Goal: Information Seeking & Learning: Compare options

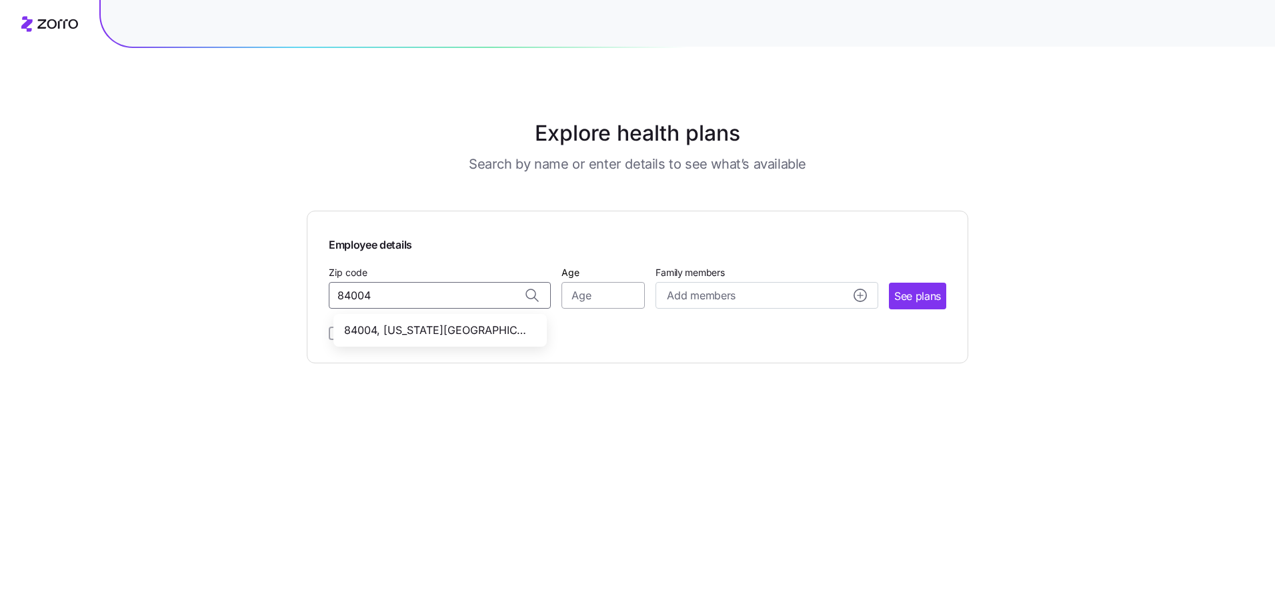
type input "84004"
click at [593, 297] on input "Age" at bounding box center [603, 295] width 83 height 27
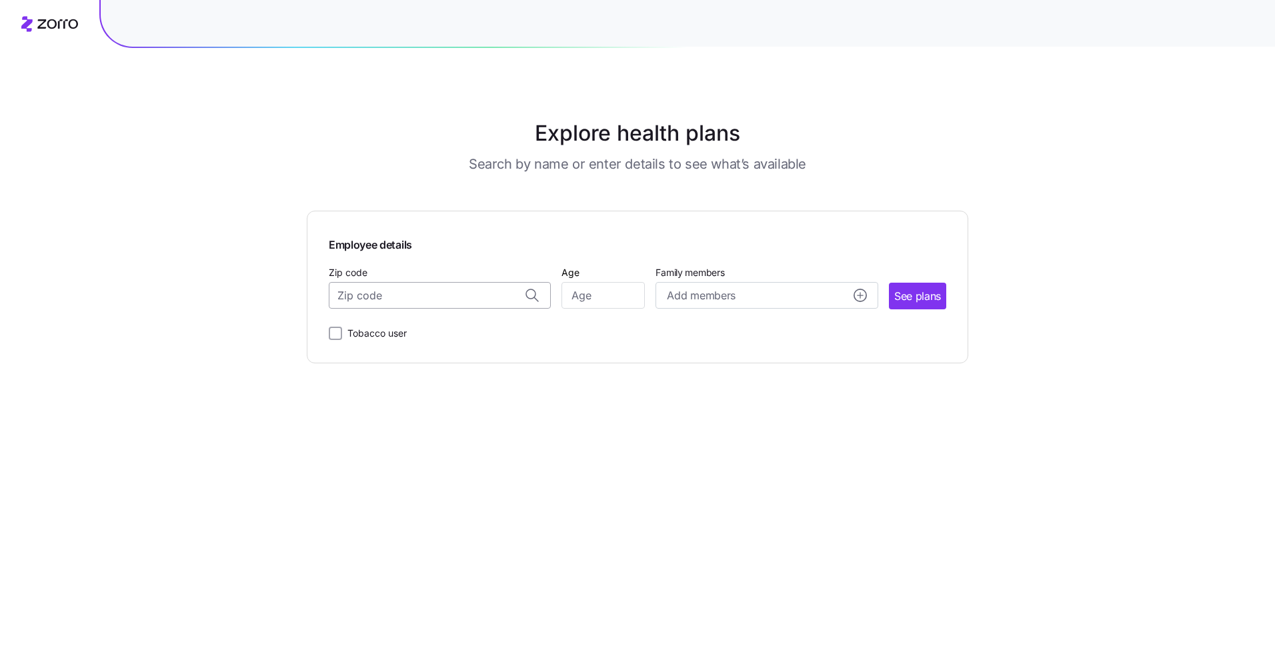
click at [400, 301] on input "Zip code" at bounding box center [440, 295] width 222 height 27
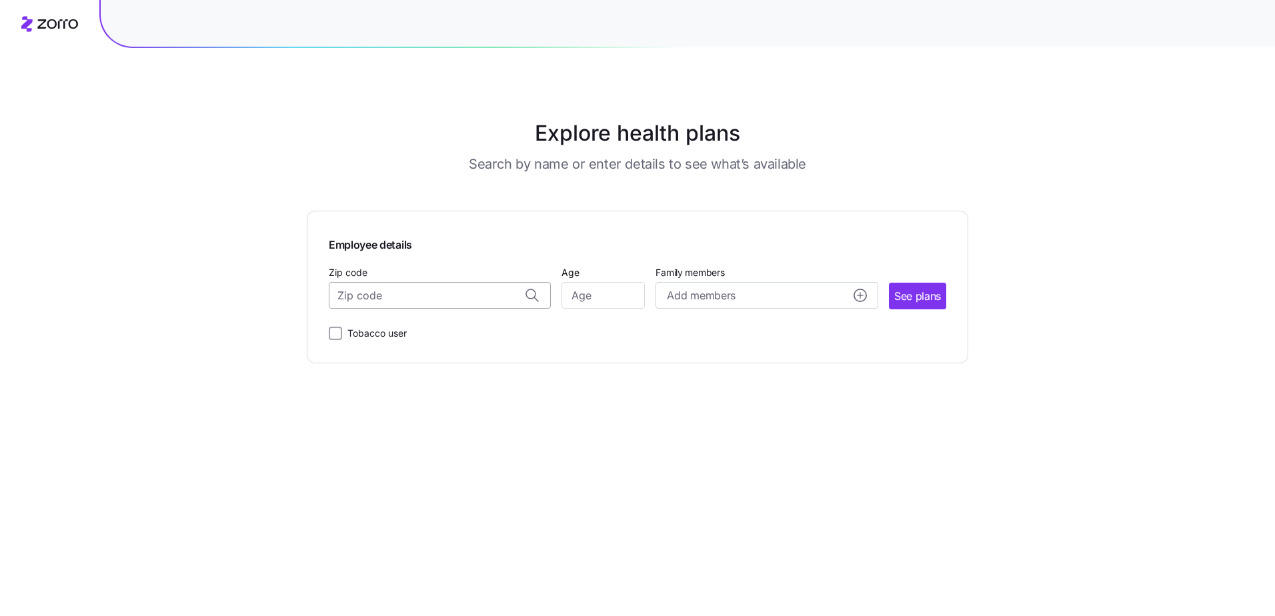
click at [370, 300] on input "Zip code" at bounding box center [440, 295] width 222 height 27
click at [423, 333] on span "84004, [US_STATE][GEOGRAPHIC_DATA], [GEOGRAPHIC_DATA]" at bounding box center [437, 330] width 187 height 17
type input "84004, [US_STATE][GEOGRAPHIC_DATA], [GEOGRAPHIC_DATA]"
click at [596, 297] on input "Age" at bounding box center [603, 295] width 83 height 27
type input "38"
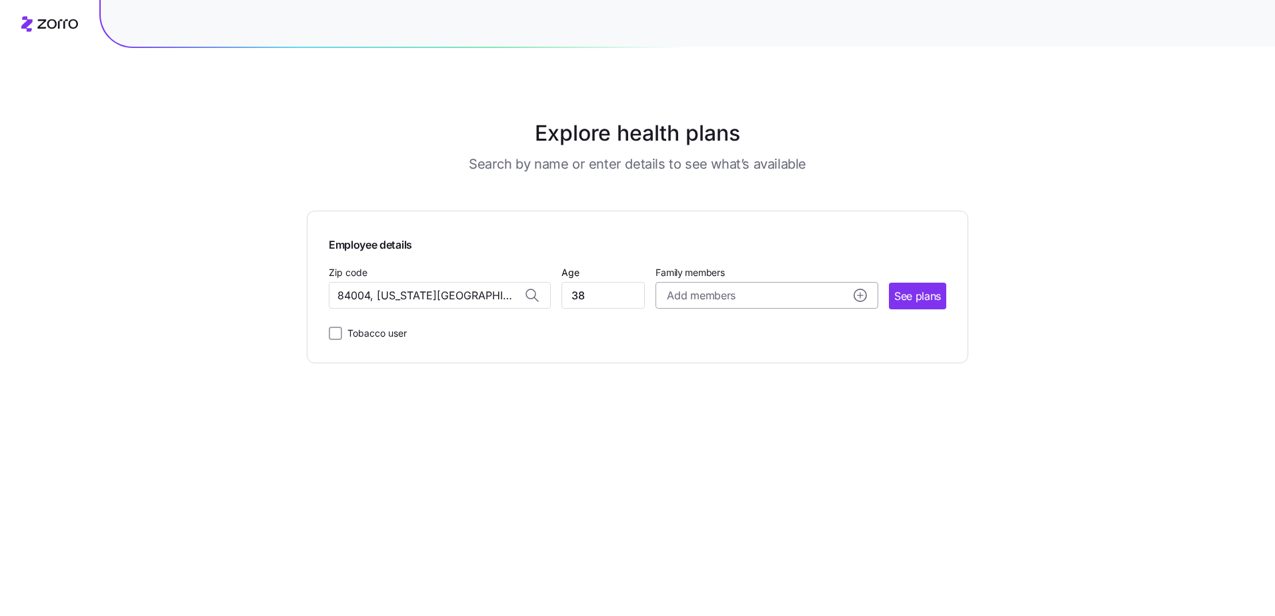
click at [741, 294] on div "Add members" at bounding box center [766, 295] width 199 height 17
click at [708, 381] on input "Age" at bounding box center [705, 380] width 67 height 27
click at [704, 384] on input "Age" at bounding box center [705, 380] width 67 height 27
type input "35"
drag, startPoint x: 702, startPoint y: 460, endPoint x: 722, endPoint y: 457, distance: 20.3
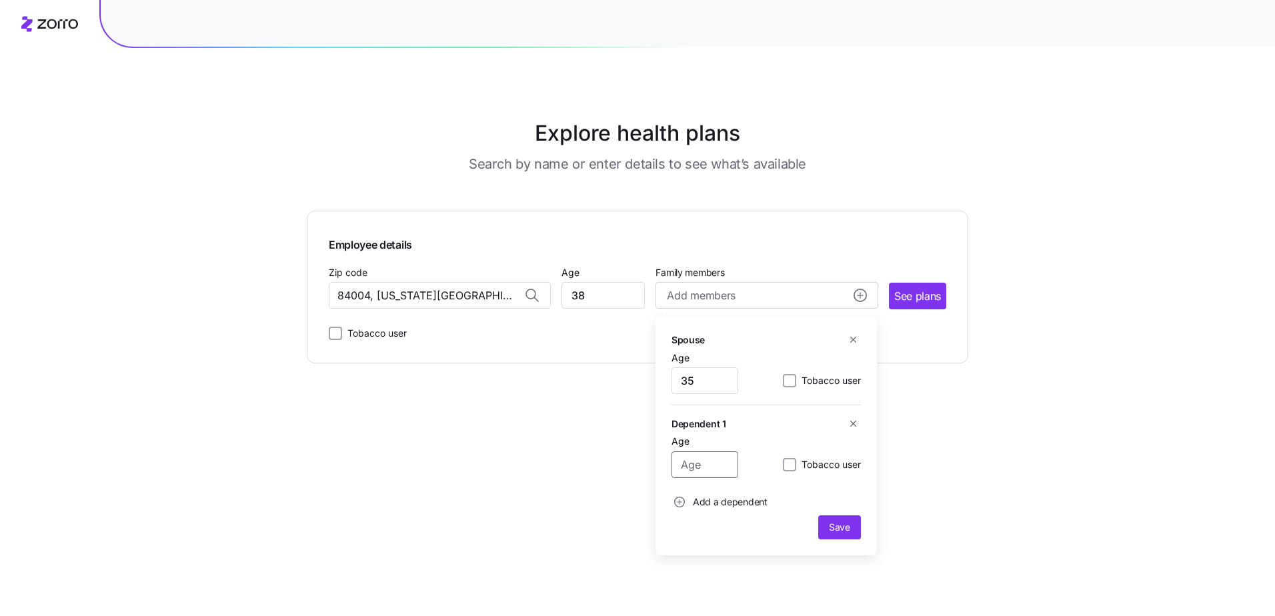
click at [702, 460] on input "Age" at bounding box center [705, 464] width 67 height 27
type input "11"
click at [704, 506] on span "Add a dependent" at bounding box center [730, 502] width 75 height 13
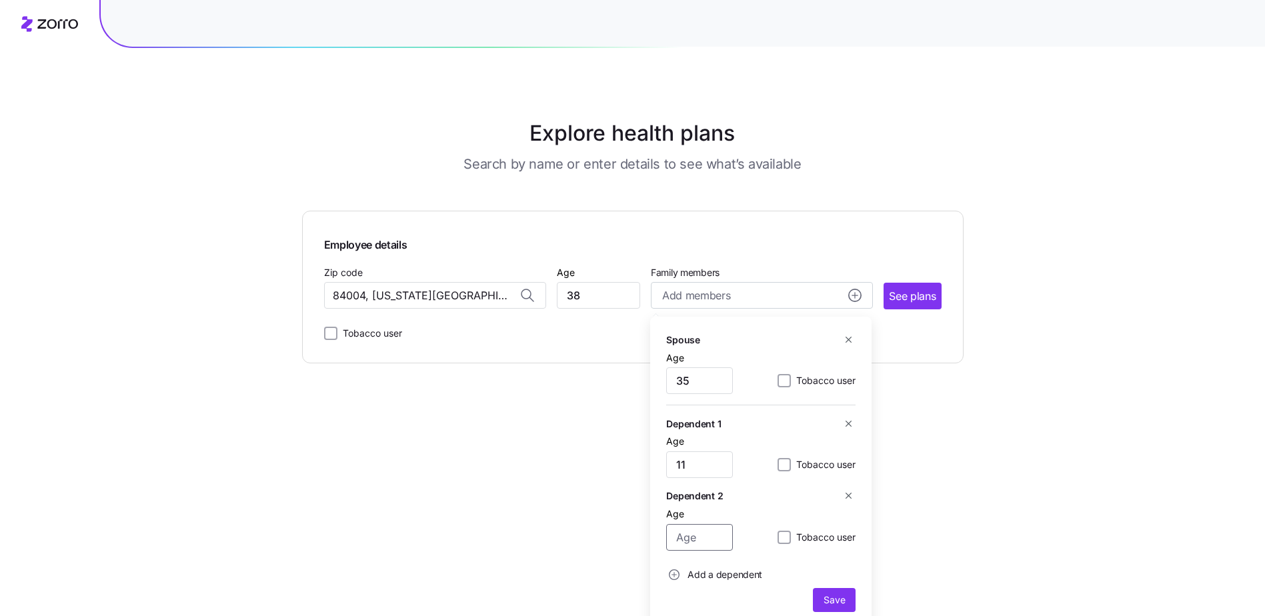
click at [707, 531] on input "Age" at bounding box center [699, 537] width 67 height 27
type input "8"
click at [721, 569] on span "Add a dependent" at bounding box center [725, 574] width 75 height 13
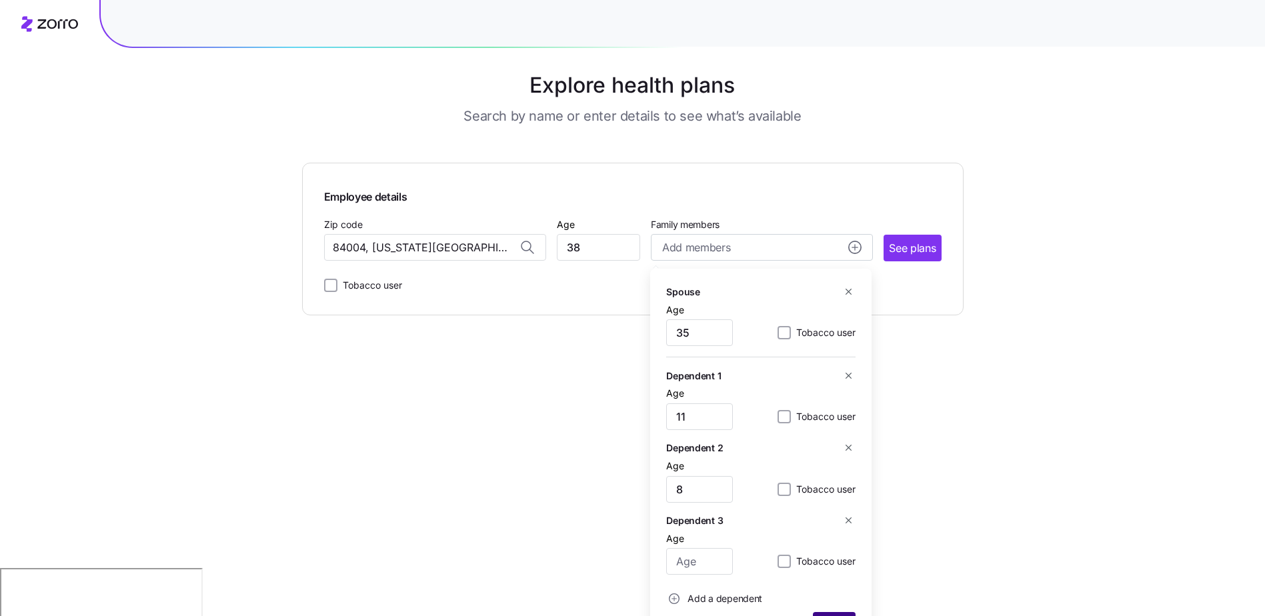
scroll to position [67, 0]
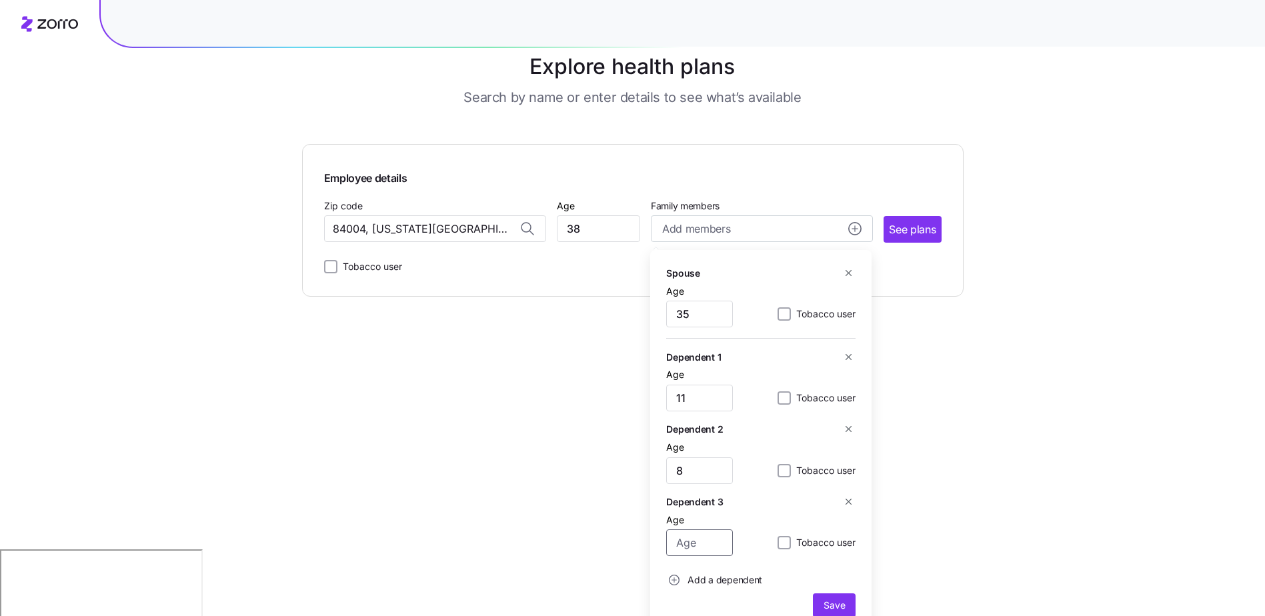
click at [712, 538] on input "Age" at bounding box center [699, 543] width 67 height 27
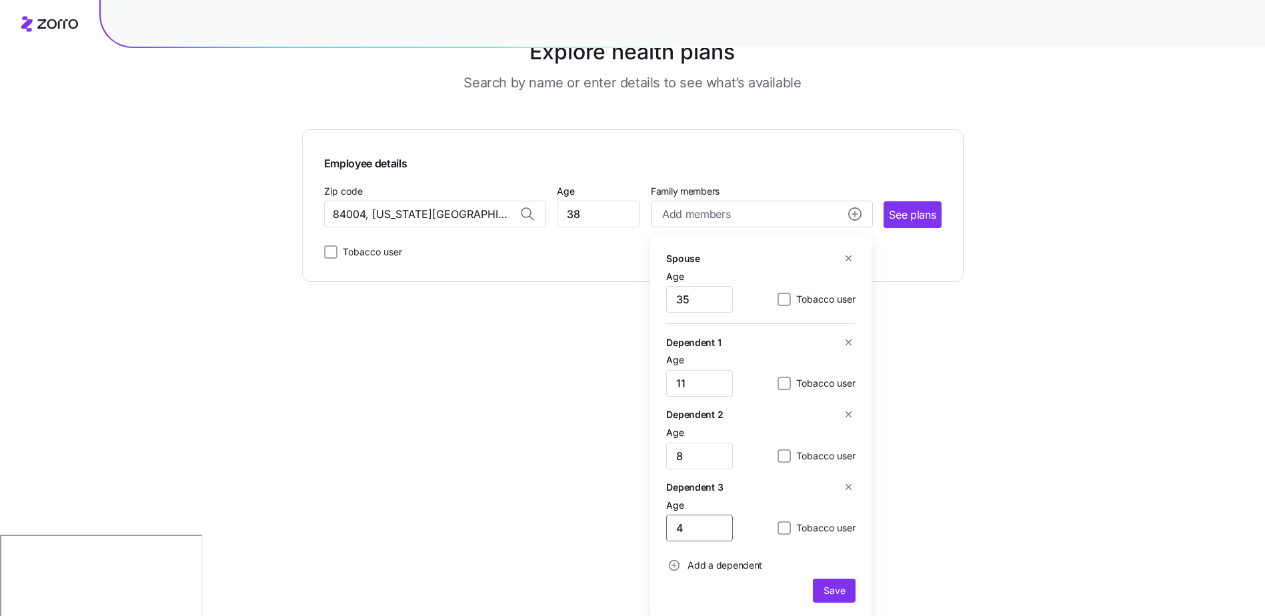
scroll to position [84, 0]
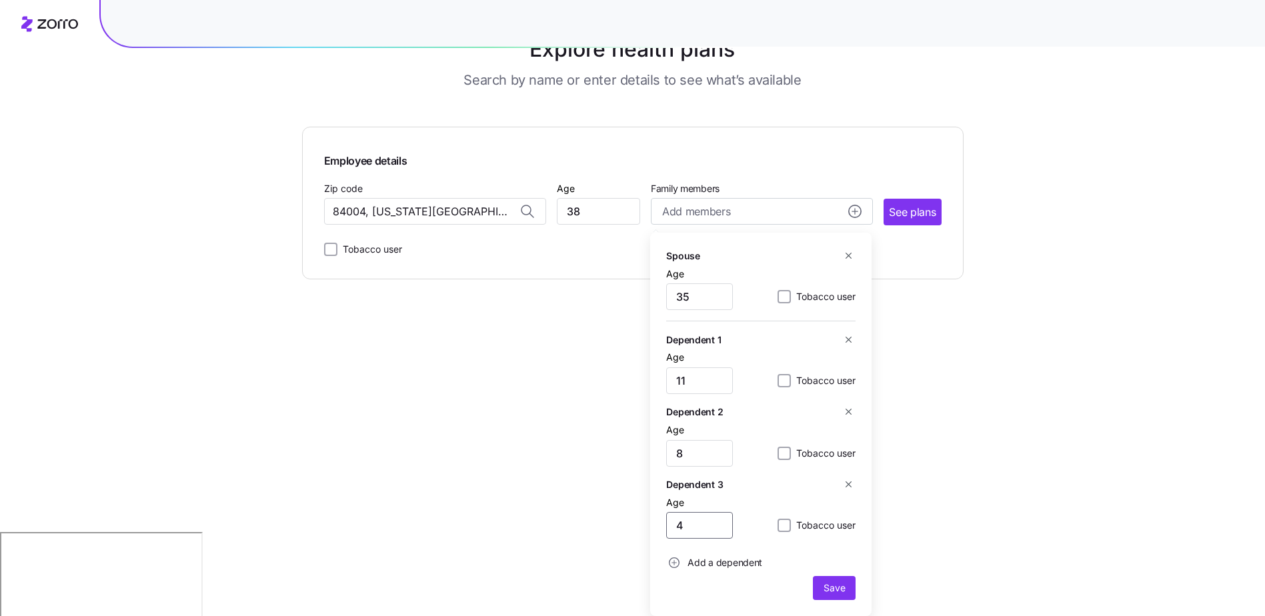
type input "4"
click at [743, 571] on span "Add a dependent" at bounding box center [714, 563] width 96 height 16
click at [695, 606] on input "Age" at bounding box center [699, 598] width 67 height 27
type input "0"
click at [1027, 482] on div "Explore health plans Search by name or enter details to see what’s available Em…" at bounding box center [632, 224] width 1265 height 616
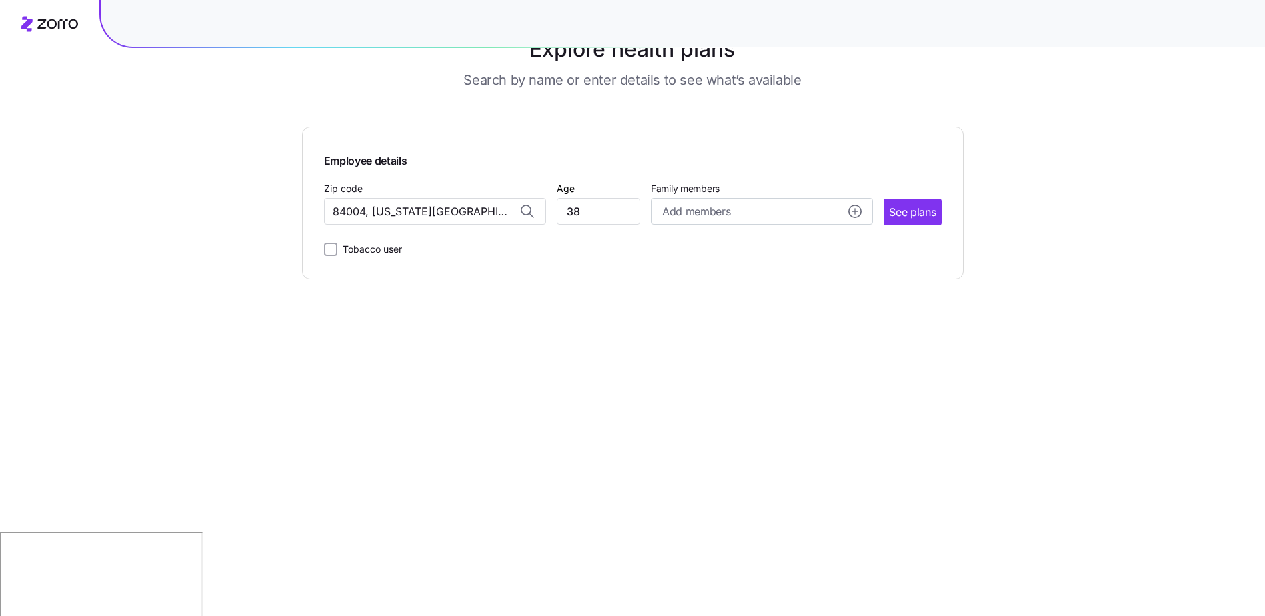
scroll to position [0, 0]
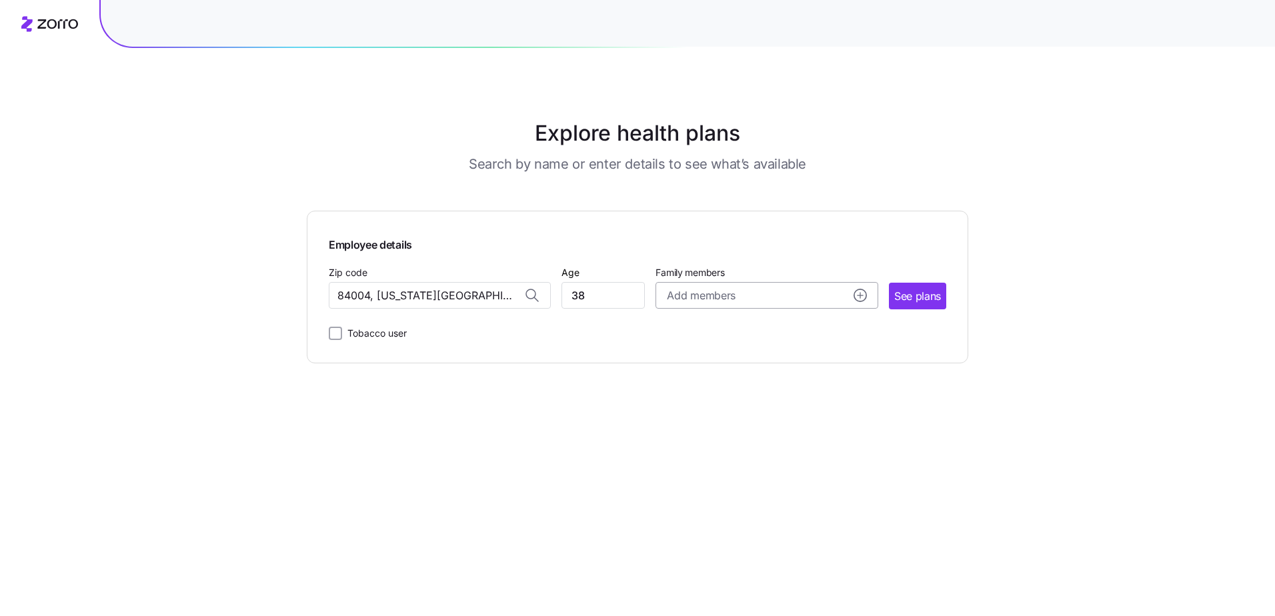
click at [785, 298] on div "Add members" at bounding box center [766, 295] width 199 height 17
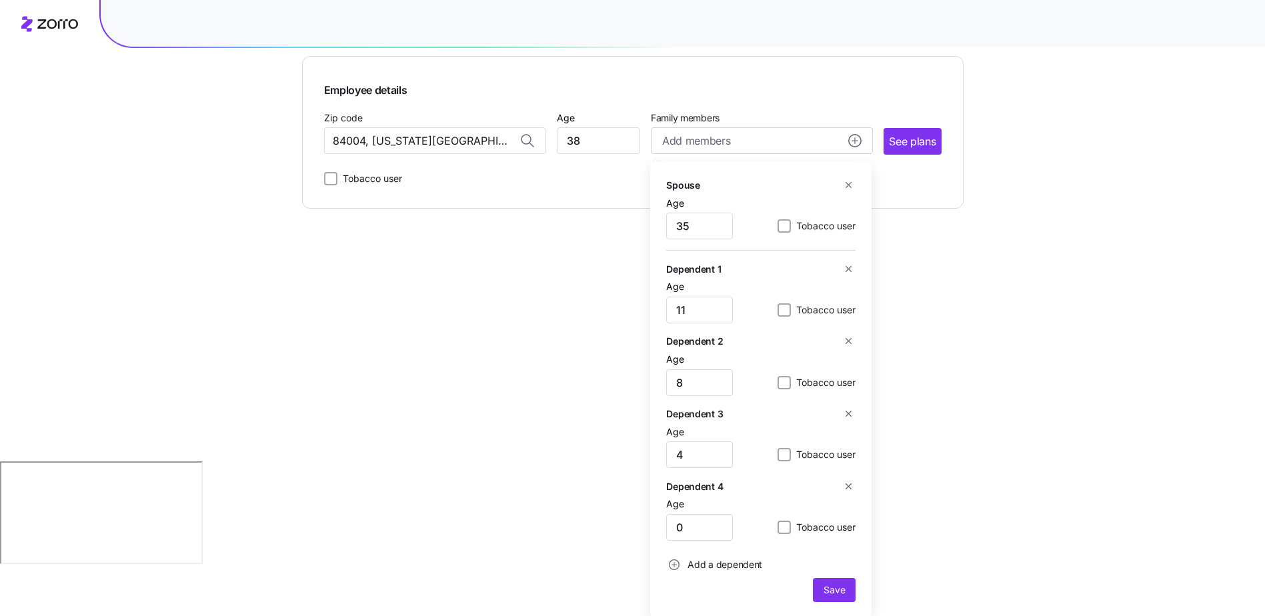
scroll to position [157, 0]
click at [832, 586] on span "Save" at bounding box center [834, 588] width 21 height 13
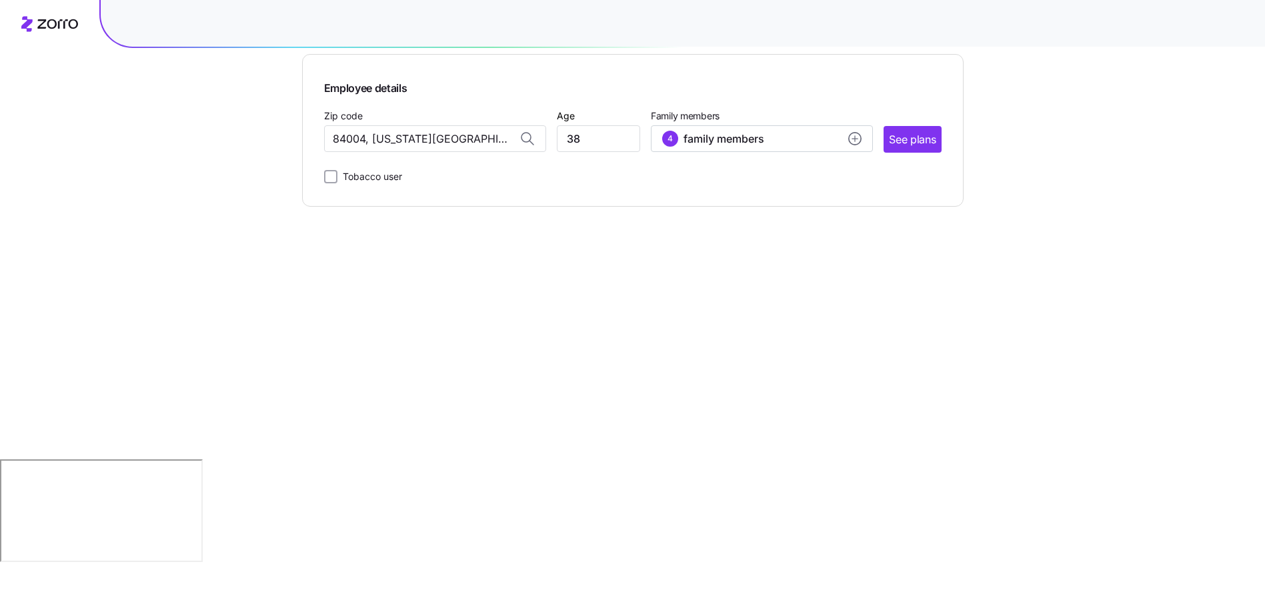
scroll to position [0, 0]
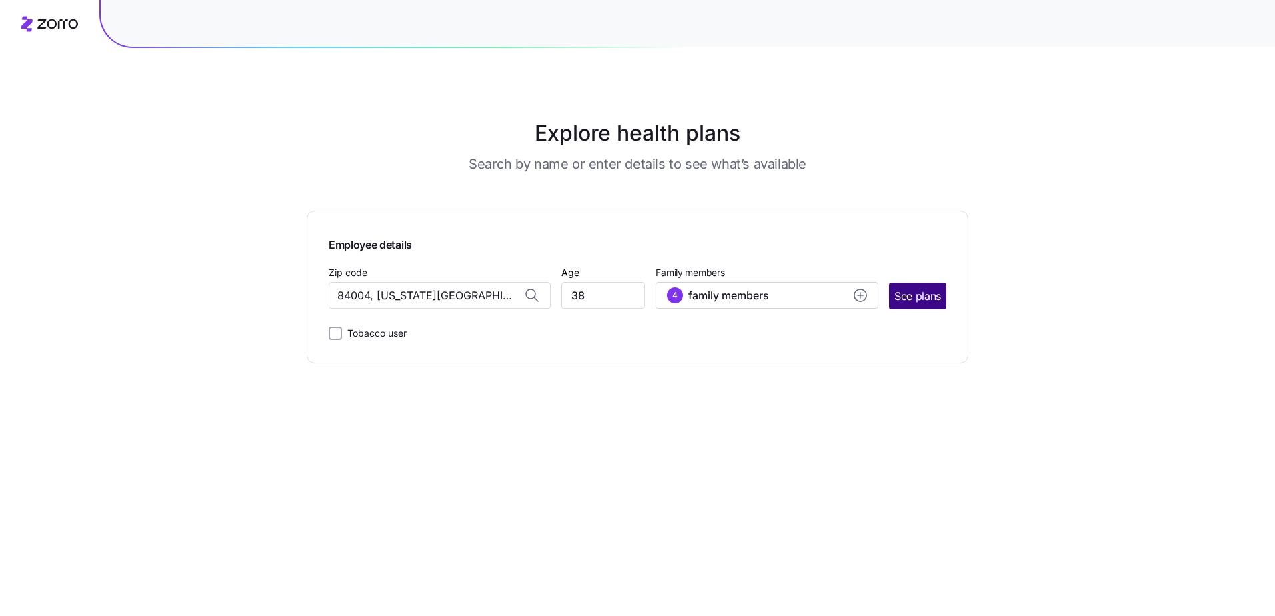
click at [925, 296] on span "See plans" at bounding box center [917, 296] width 47 height 17
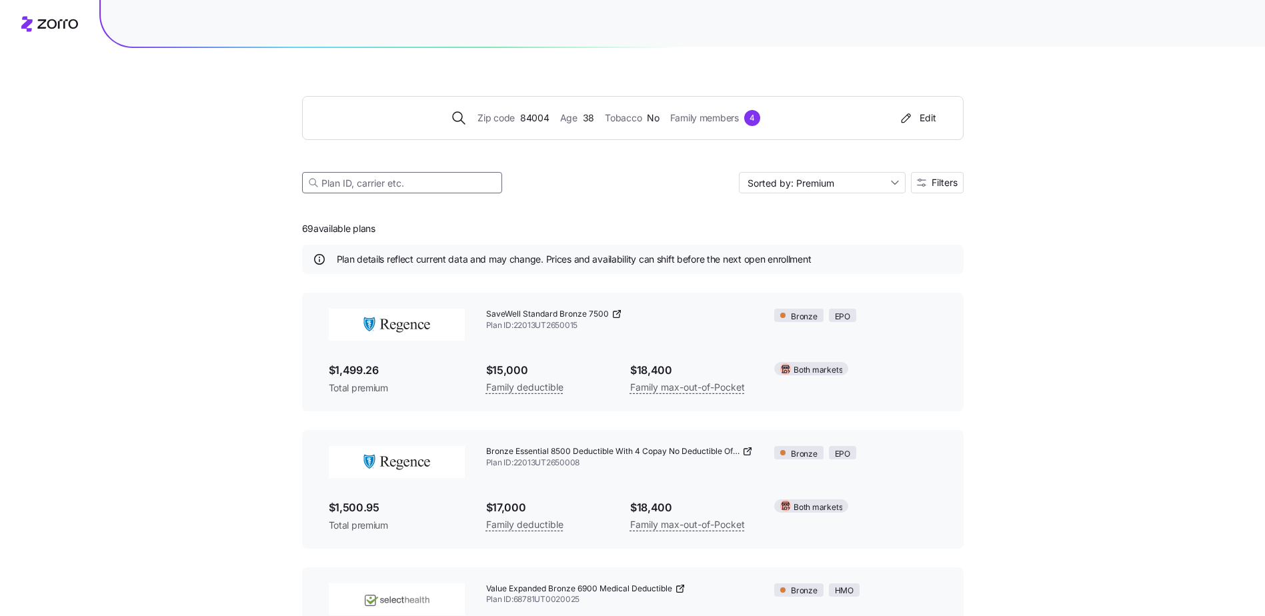
click at [411, 183] on input at bounding box center [402, 182] width 200 height 21
type input "s"
click at [412, 182] on input at bounding box center [402, 182] width 200 height 21
paste input "802987738"
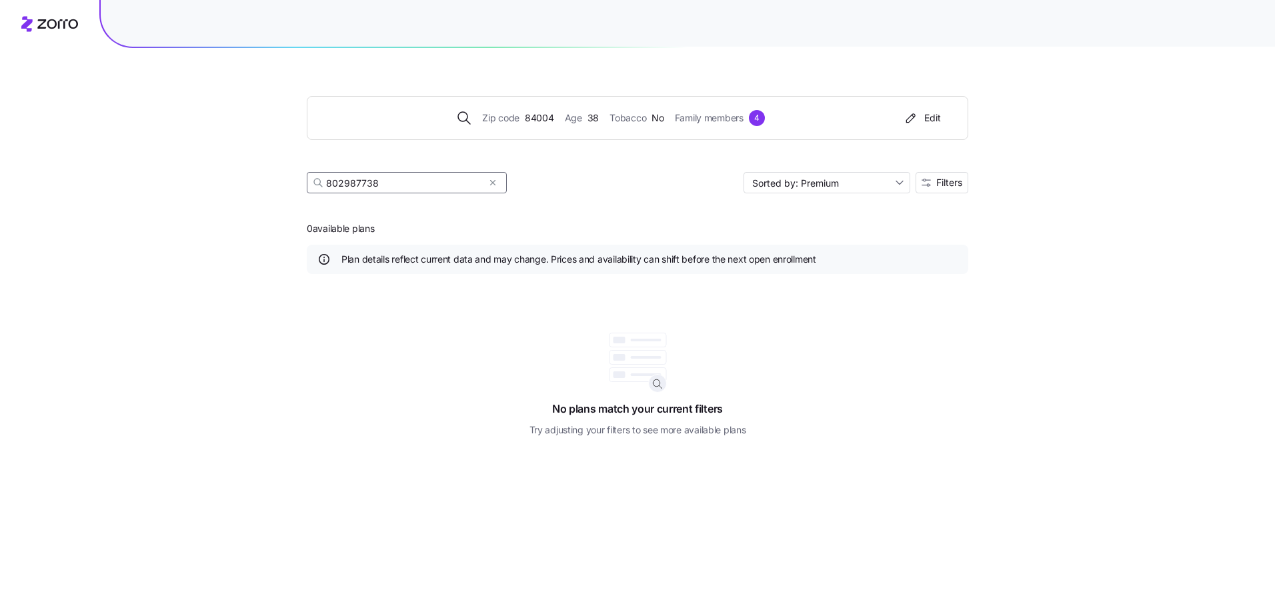
type input "802987738"
click at [491, 181] on icon "button" at bounding box center [492, 183] width 9 height 16
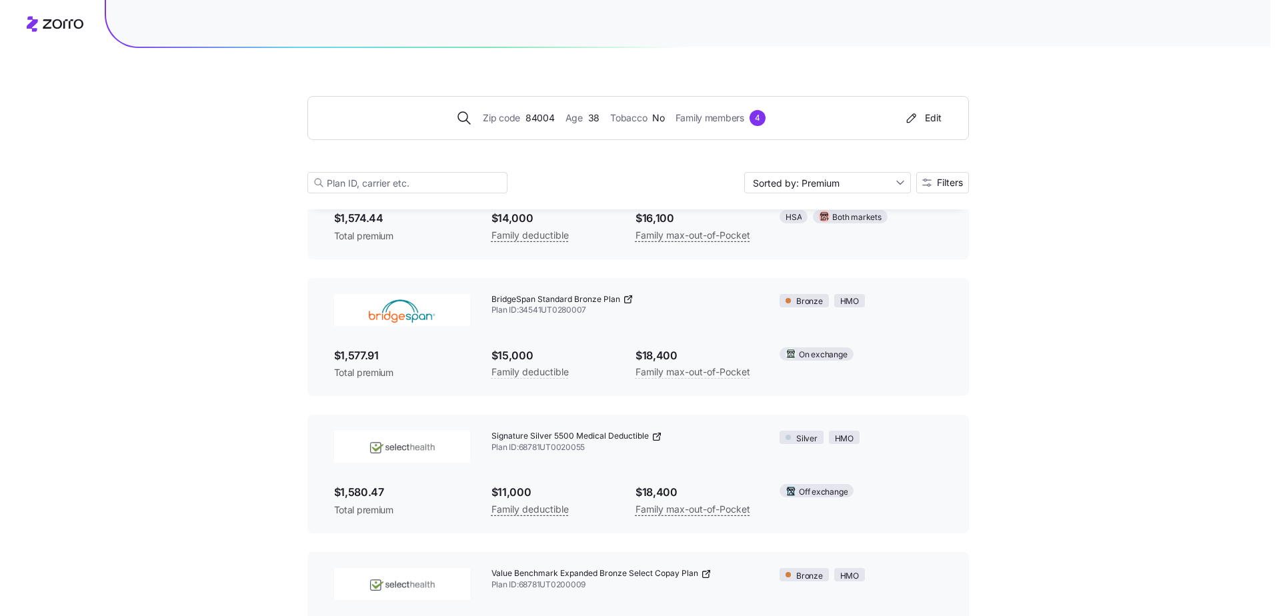
scroll to position [1096, 0]
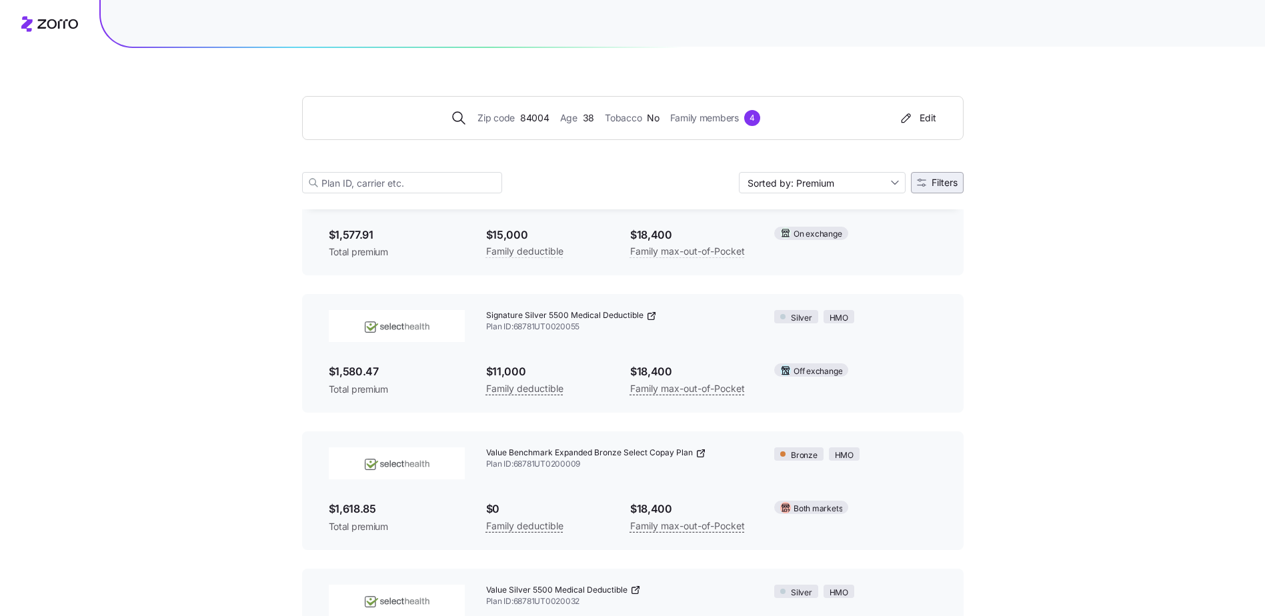
click at [946, 180] on span "Filters" at bounding box center [945, 182] width 26 height 9
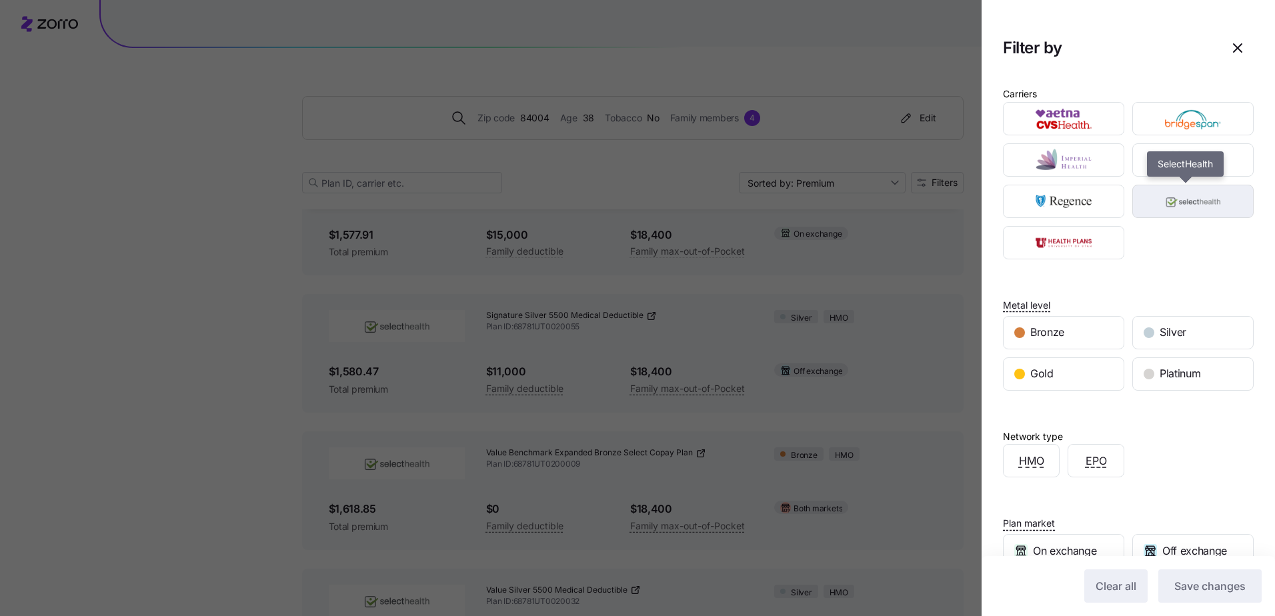
click at [1193, 207] on img "button" at bounding box center [1193, 201] width 98 height 27
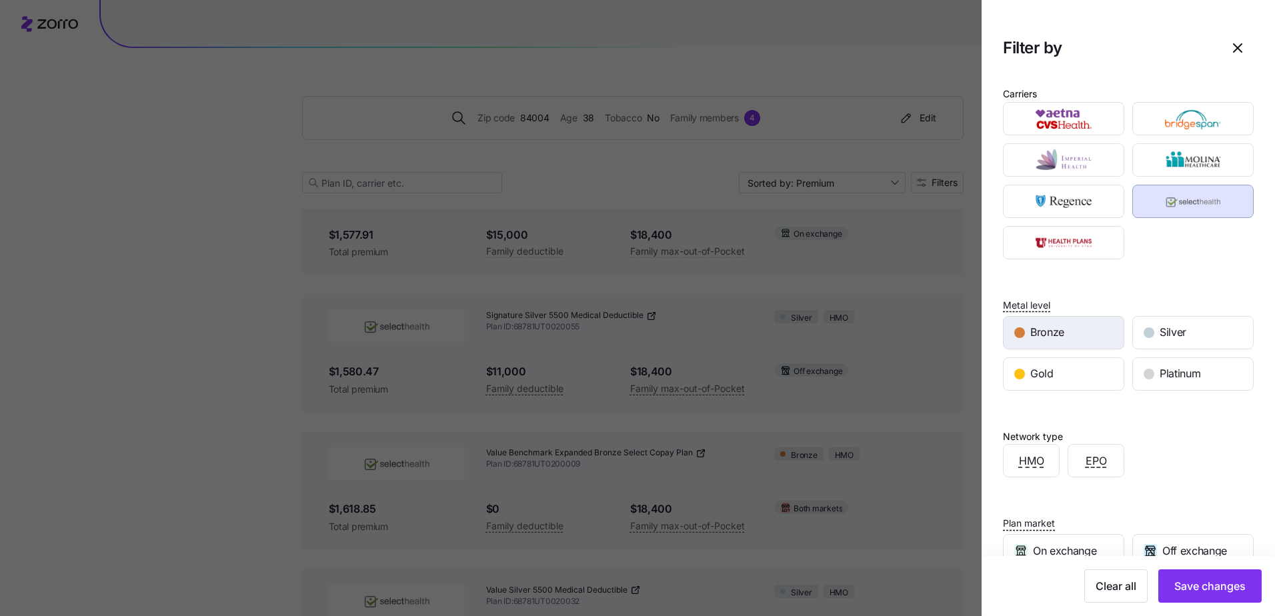
click at [1079, 322] on div "Bronze" at bounding box center [1064, 333] width 120 height 32
click at [1218, 589] on span "Save changes" at bounding box center [1209, 586] width 71 height 16
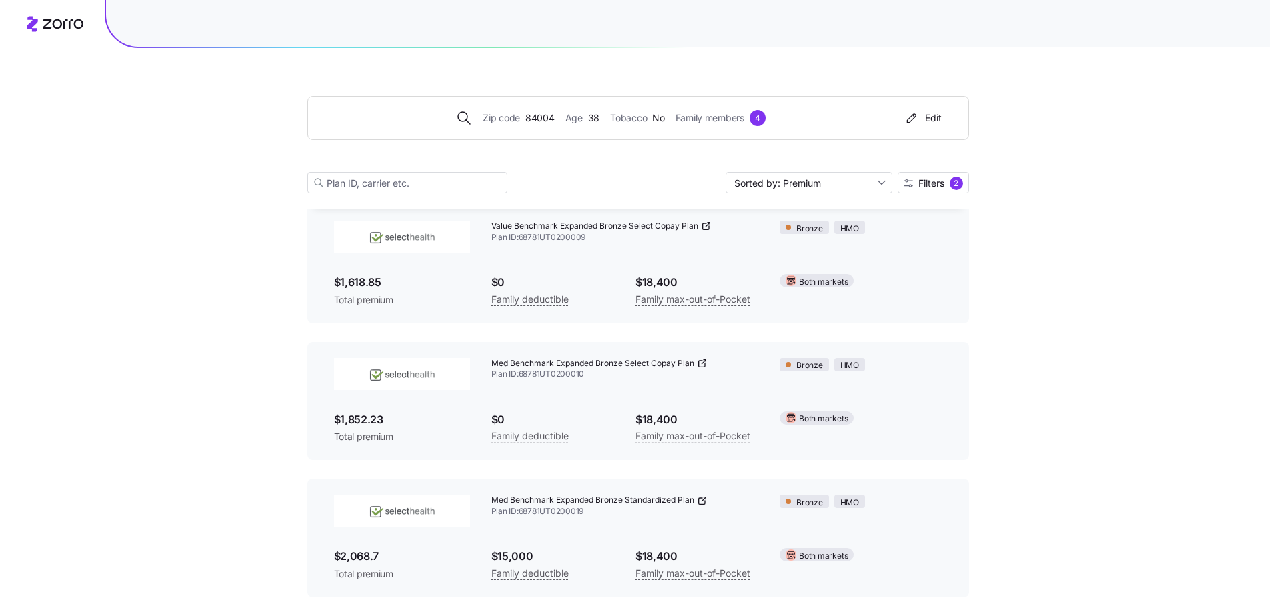
scroll to position [0, 0]
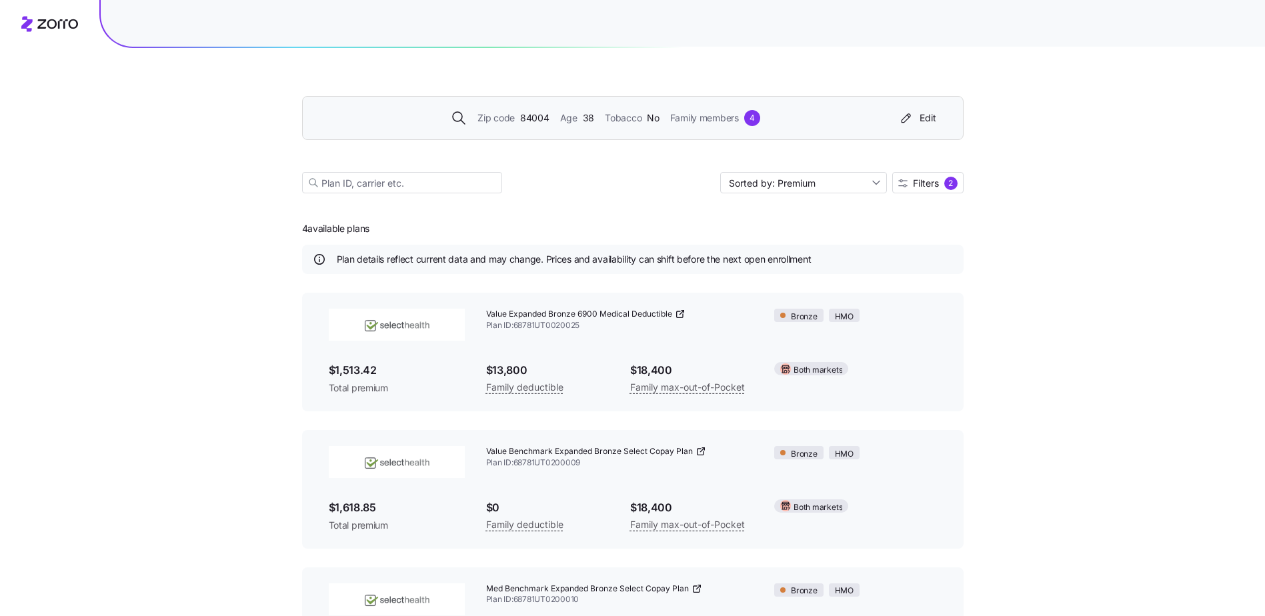
click at [626, 127] on div "Zip code 84004 Age [DEMOGRAPHIC_DATA] Tobacco No Family members 4 Edit" at bounding box center [630, 117] width 623 height 21
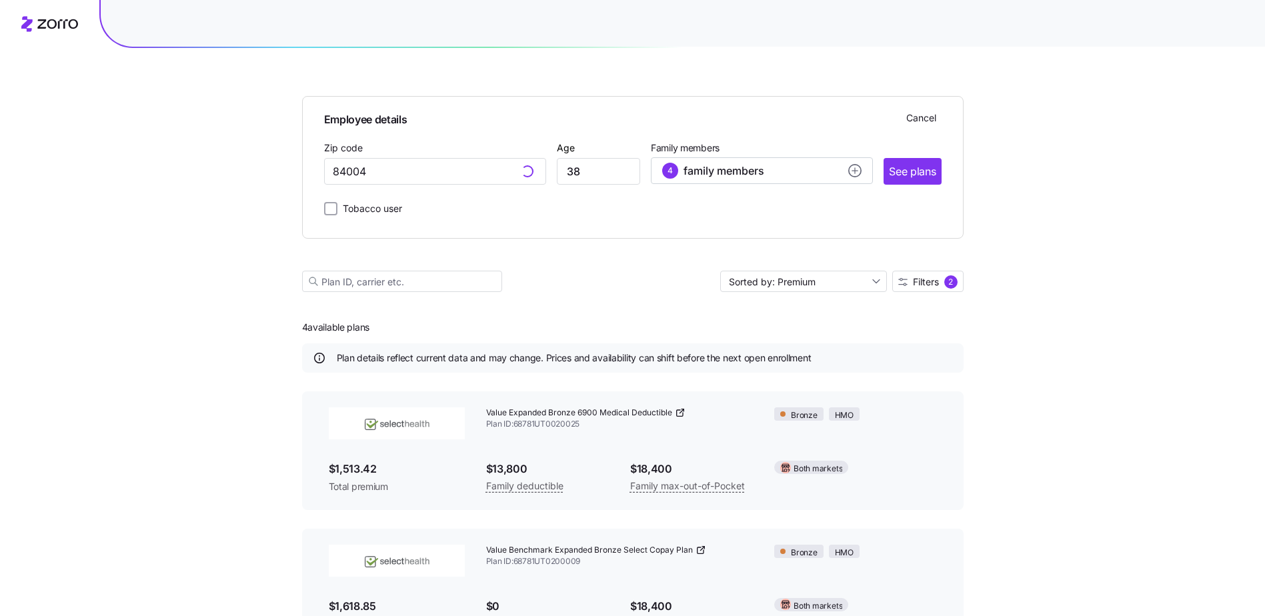
type input "84004, [US_STATE][GEOGRAPHIC_DATA], [GEOGRAPHIC_DATA]"
click at [923, 286] on main "Employee details Cancel Zip code 84004, [US_STATE][GEOGRAPHIC_DATA], [GEOGRAPHI…" at bounding box center [633, 461] width 662 height 922
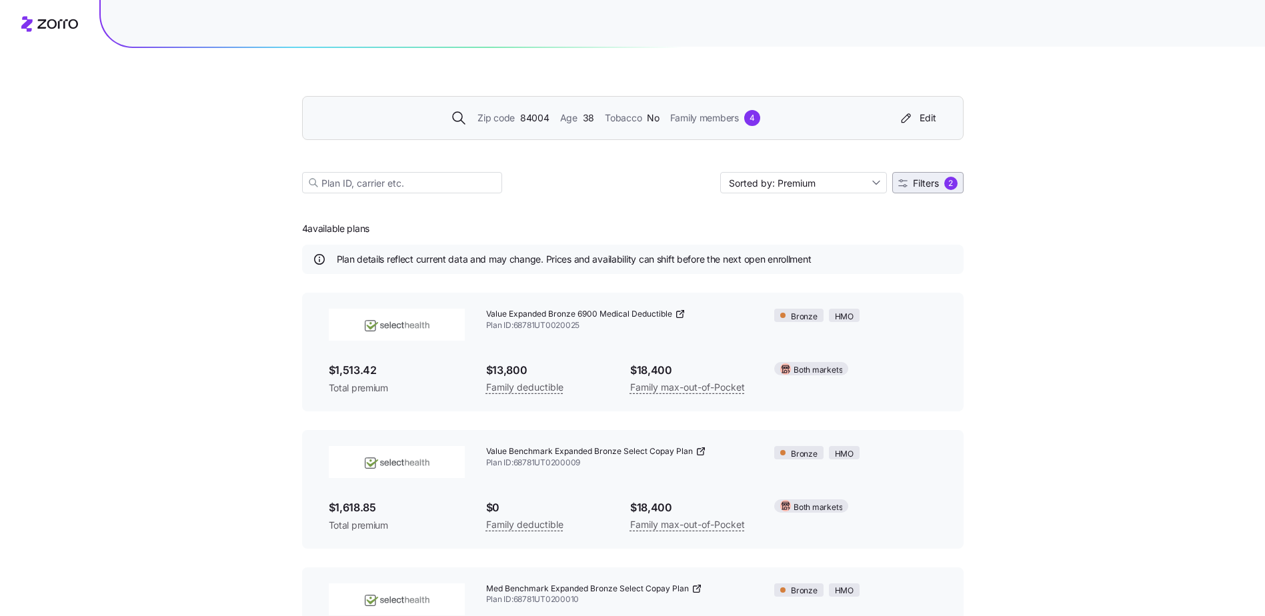
click at [918, 184] on span "Filters" at bounding box center [926, 183] width 26 height 9
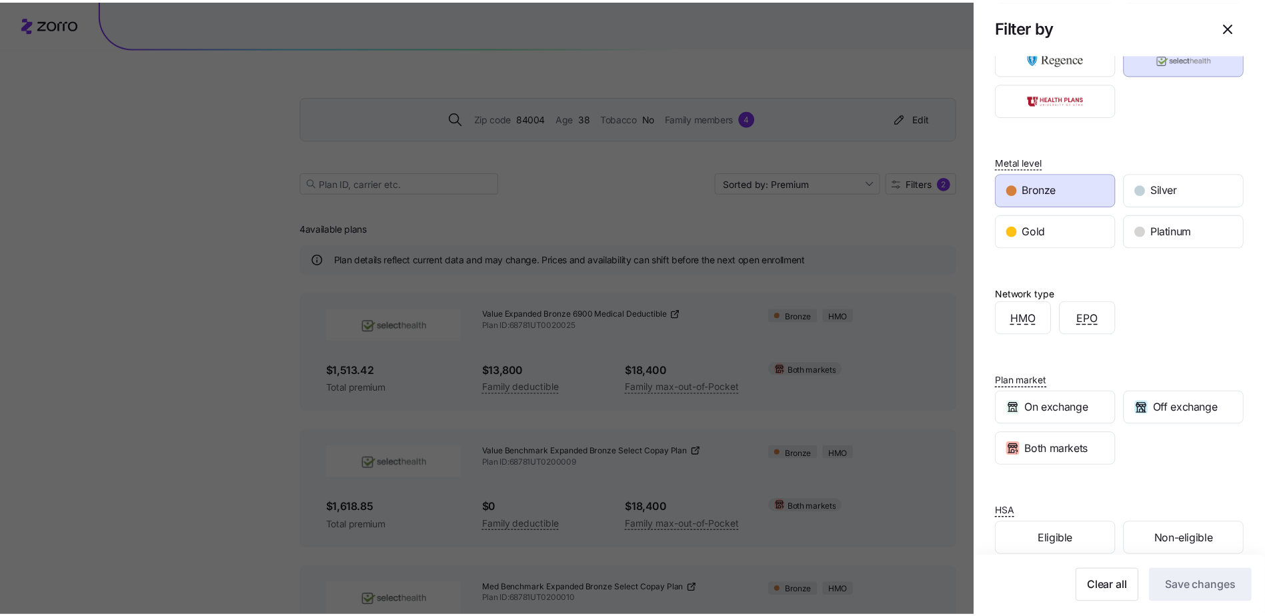
scroll to position [164, 0]
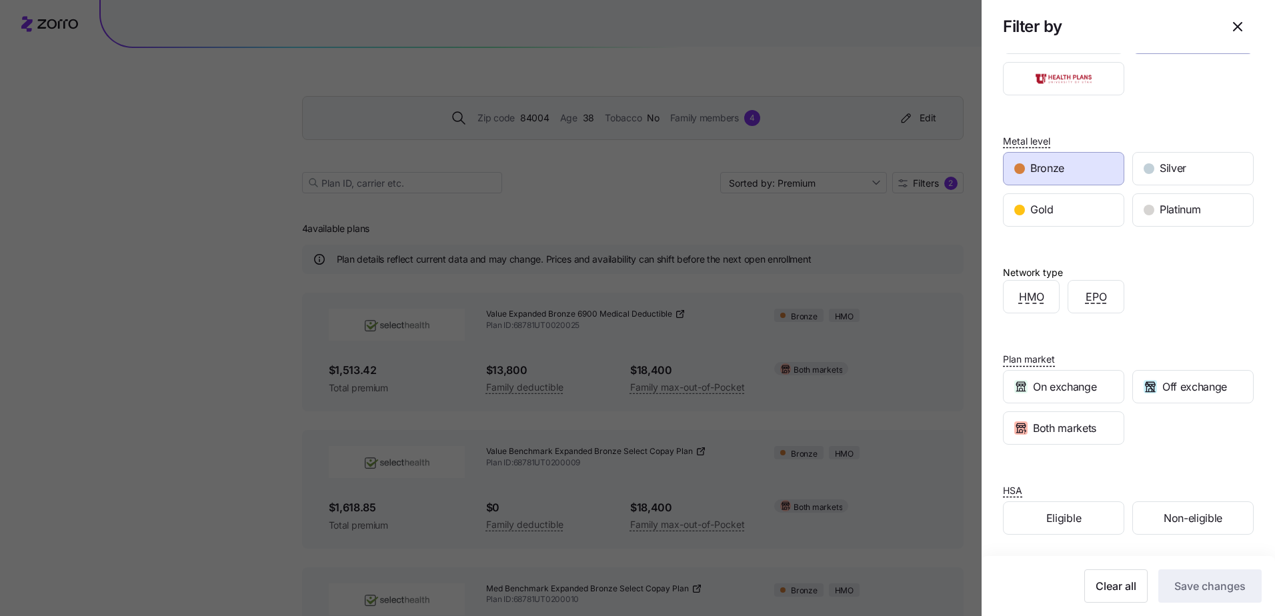
click at [880, 273] on div at bounding box center [637, 308] width 1275 height 616
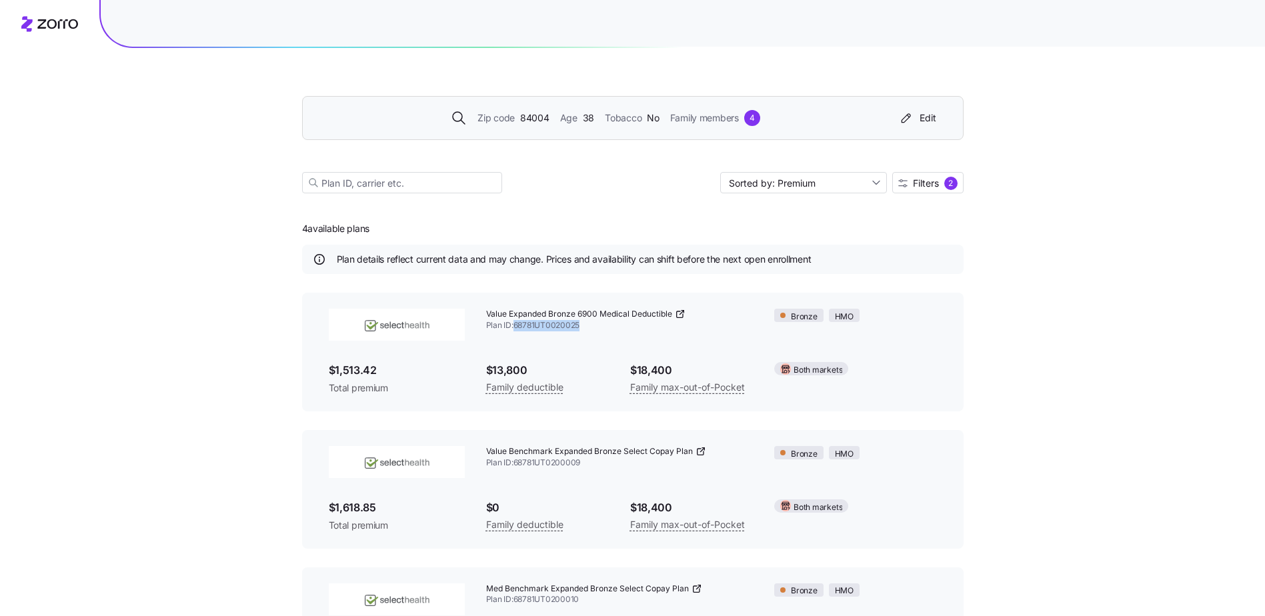
drag, startPoint x: 516, startPoint y: 326, endPoint x: 580, endPoint y: 327, distance: 63.4
click at [580, 327] on span "Plan ID: 68781UT0020025" at bounding box center [619, 325] width 267 height 11
drag, startPoint x: 580, startPoint y: 327, endPoint x: 594, endPoint y: 343, distance: 21.7
click at [594, 343] on div "Value Expanded Bronze 6900 Medical Deductible Plan ID: 68781UT0020025 Bronze HM…" at bounding box center [633, 352] width 630 height 108
